Goal: Information Seeking & Learning: Learn about a topic

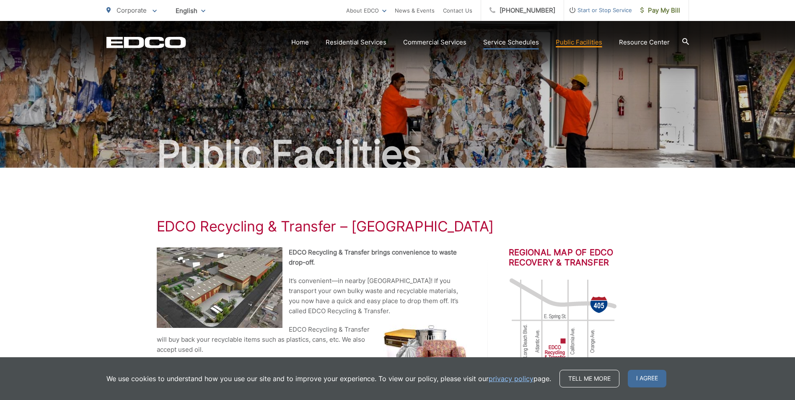
click at [503, 43] on link "Service Schedules" at bounding box center [511, 42] width 56 height 10
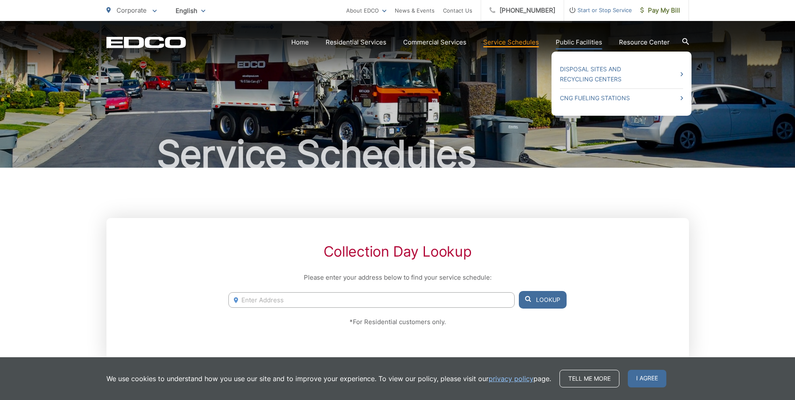
click at [575, 41] on link "Public Facilities" at bounding box center [579, 42] width 47 height 10
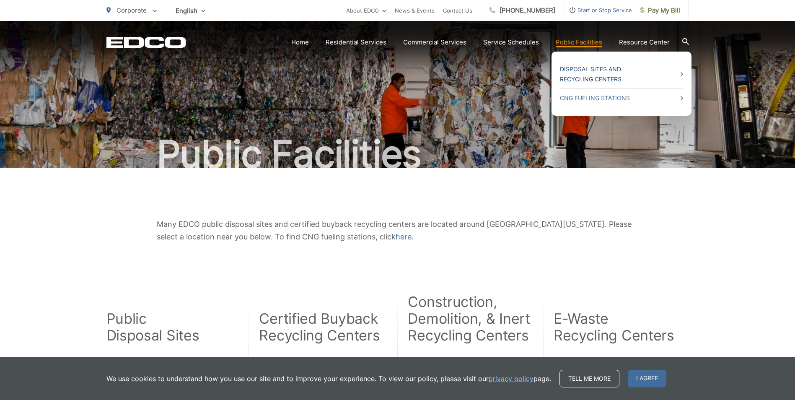
click at [683, 75] on icon at bounding box center [682, 74] width 3 height 4
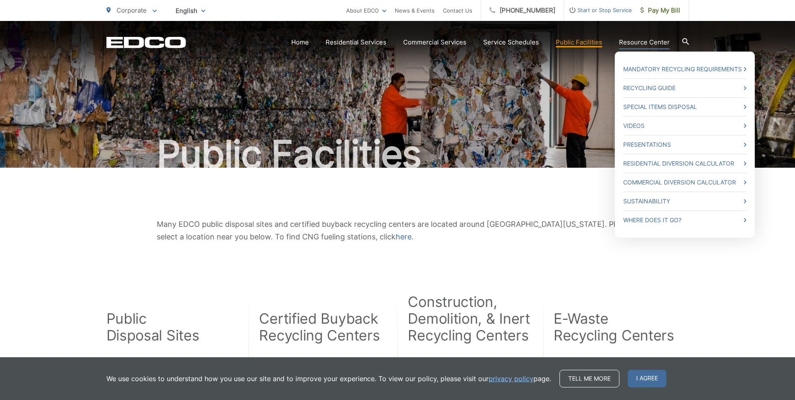
click at [646, 42] on link "Resource Center" at bounding box center [644, 42] width 51 height 10
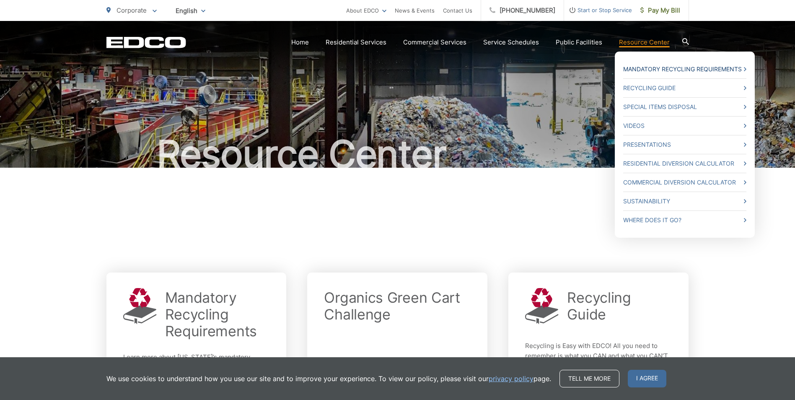
click at [654, 69] on link "Mandatory Recycling Requirements" at bounding box center [684, 69] width 123 height 10
